Goal: Find specific page/section: Find specific page/section

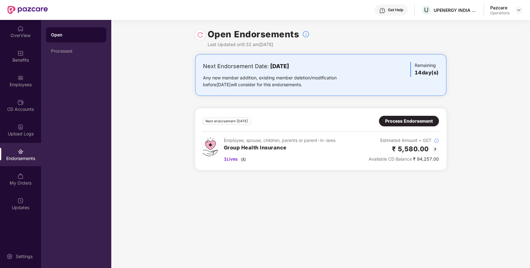
click at [518, 6] on div at bounding box center [519, 9] width 7 height 7
click at [518, 7] on div at bounding box center [519, 9] width 7 height 7
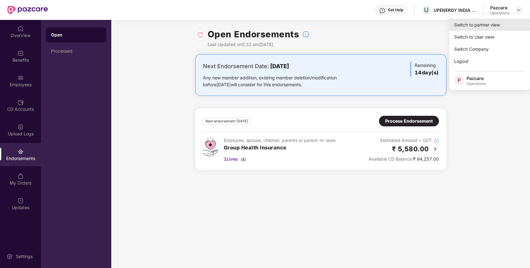
click at [465, 21] on div "Switch to partner view" at bounding box center [490, 25] width 81 height 12
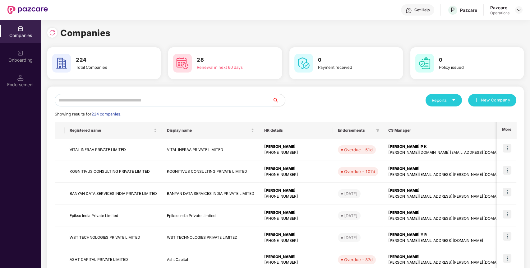
click at [74, 99] on input "text" at bounding box center [164, 100] width 218 height 12
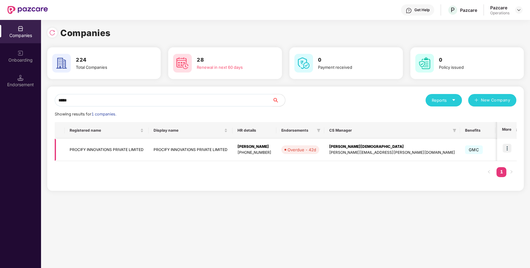
type input "*****"
click at [508, 146] on img at bounding box center [507, 148] width 9 height 9
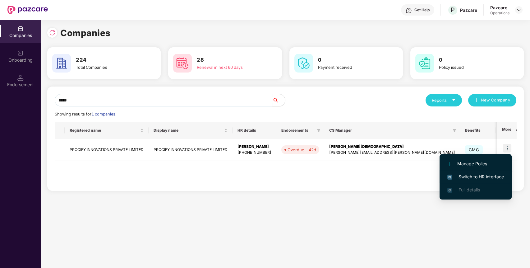
click at [465, 175] on span "Switch to HR interface" at bounding box center [476, 176] width 57 height 7
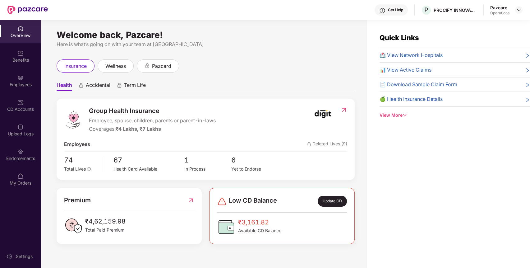
click at [17, 159] on div "Endorsements" at bounding box center [20, 158] width 41 height 6
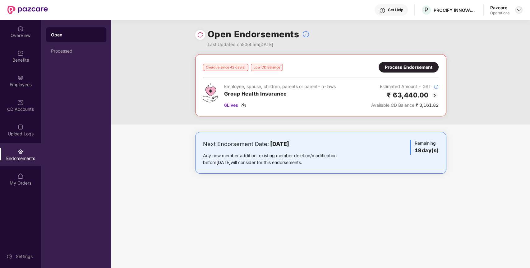
click at [521, 9] on img at bounding box center [519, 9] width 5 height 5
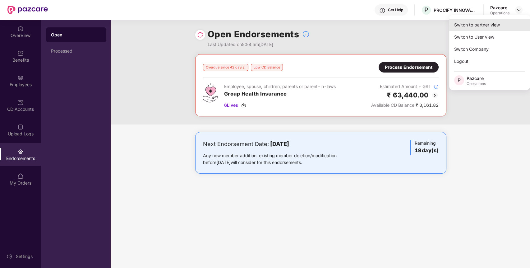
click at [465, 21] on div "Switch to partner view" at bounding box center [490, 25] width 81 height 12
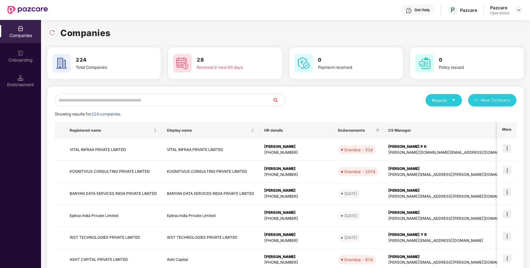
click at [187, 102] on input "text" at bounding box center [164, 100] width 218 height 12
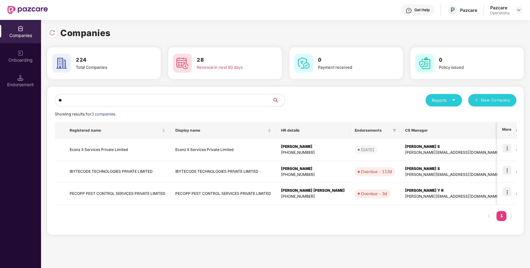
type input "*"
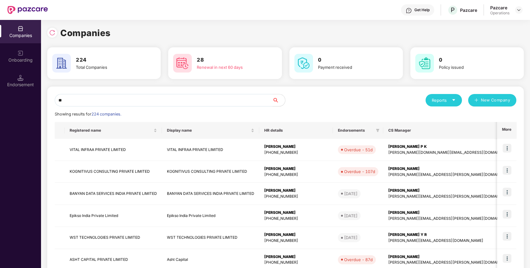
type input "*"
